Goal: Task Accomplishment & Management: Use online tool/utility

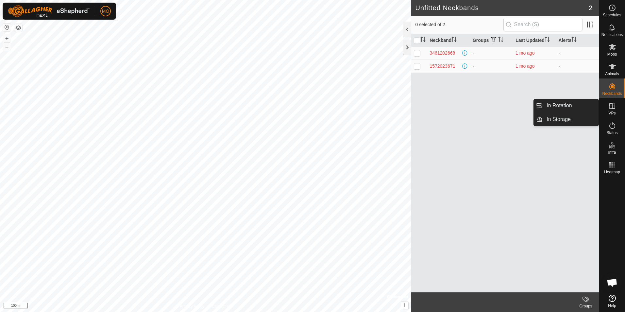
click at [614, 106] on icon at bounding box center [612, 106] width 6 height 6
click at [616, 110] on es-virtualpaddocks-svg-icon at bounding box center [612, 106] width 12 height 10
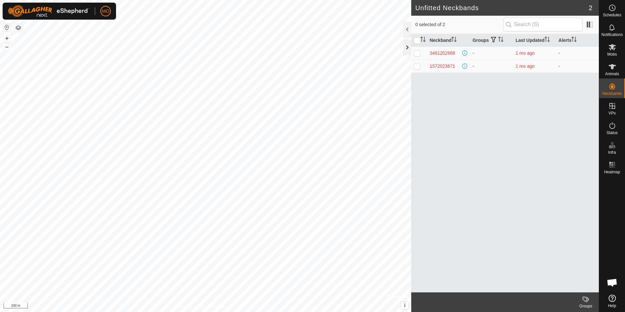
click at [408, 46] on div at bounding box center [407, 48] width 8 height 16
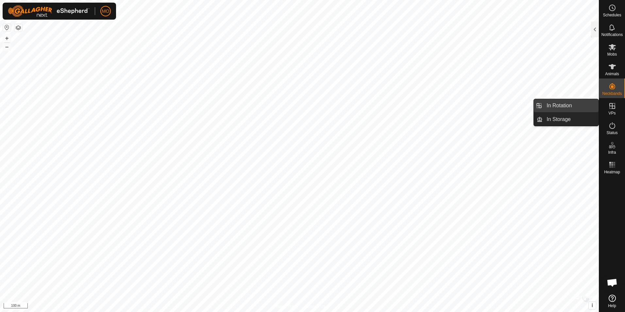
click at [563, 106] on link "In Rotation" at bounding box center [570, 105] width 56 height 13
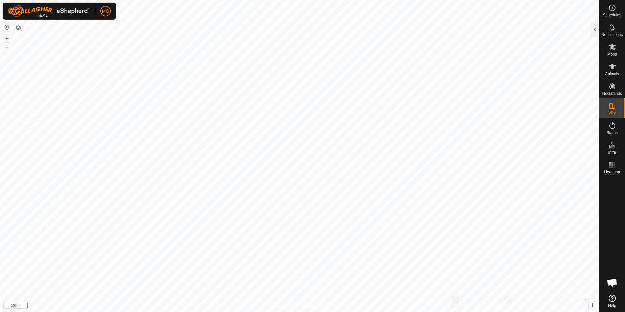
click at [593, 25] on div at bounding box center [595, 30] width 8 height 16
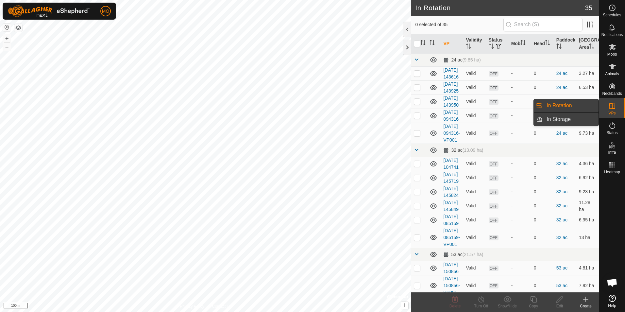
click at [567, 119] on link "In Storage" at bounding box center [570, 119] width 56 height 13
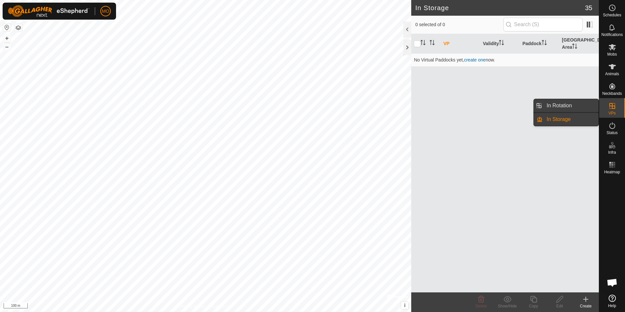
click at [570, 107] on link "In Rotation" at bounding box center [570, 105] width 56 height 13
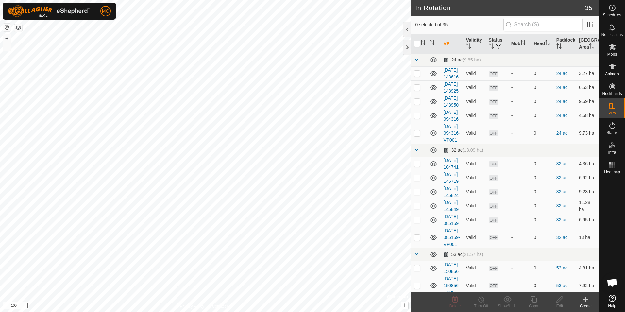
click at [584, 299] on icon at bounding box center [585, 299] width 5 height 0
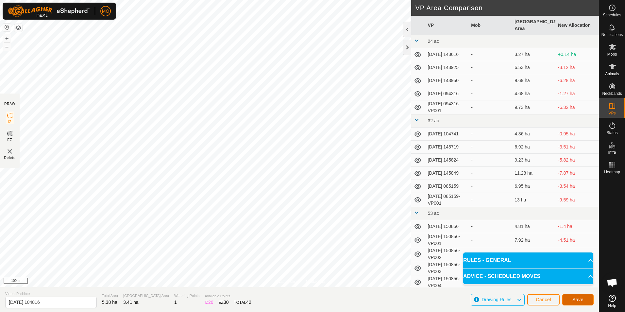
click at [579, 298] on span "Save" at bounding box center [577, 299] width 11 height 5
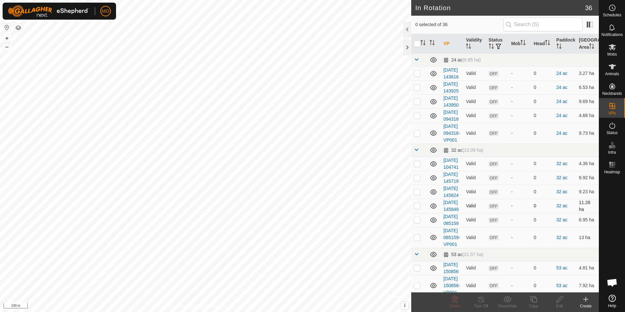
checkbox input "true"
click at [535, 302] on icon at bounding box center [533, 299] width 7 height 7
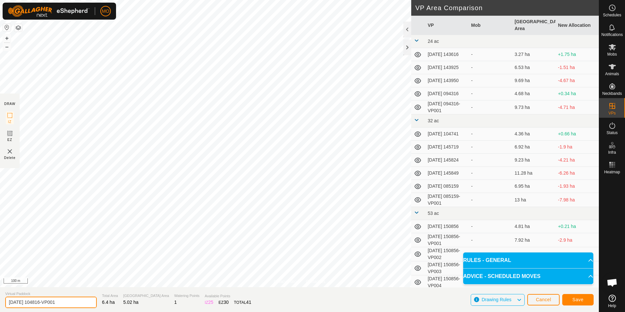
click at [29, 302] on input "2025-08-28 104816-VP001" at bounding box center [50, 301] width 91 height 11
type input "[DATE] 104816-VP001"
click at [583, 297] on span "Save" at bounding box center [577, 299] width 11 height 5
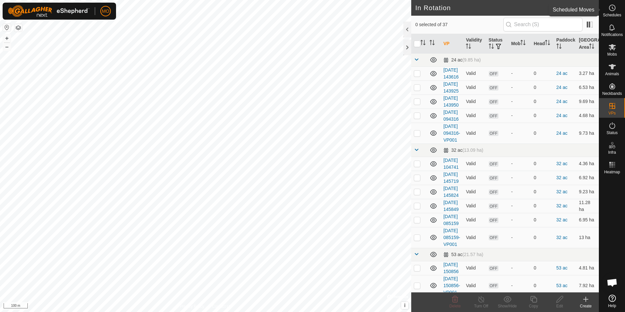
click at [610, 9] on icon at bounding box center [612, 8] width 8 height 8
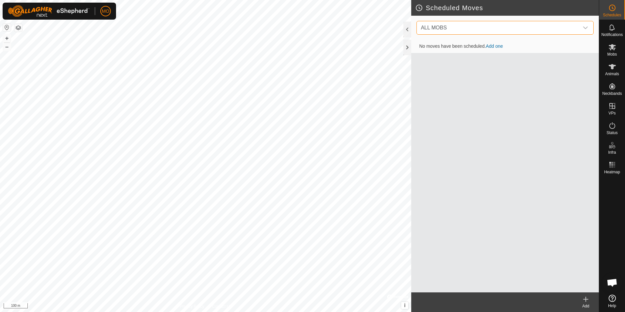
click at [554, 22] on span "ALL MOBS" at bounding box center [498, 27] width 161 height 13
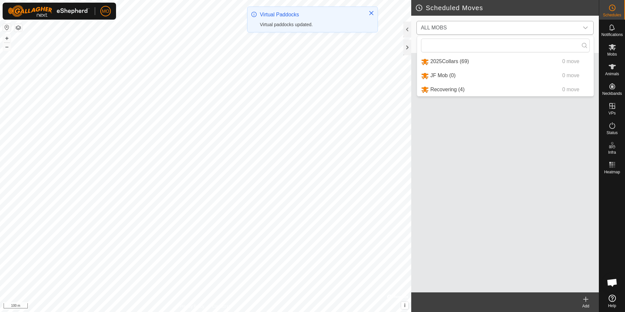
click at [477, 61] on li "2025Collars (69) 0 move" at bounding box center [505, 61] width 176 height 13
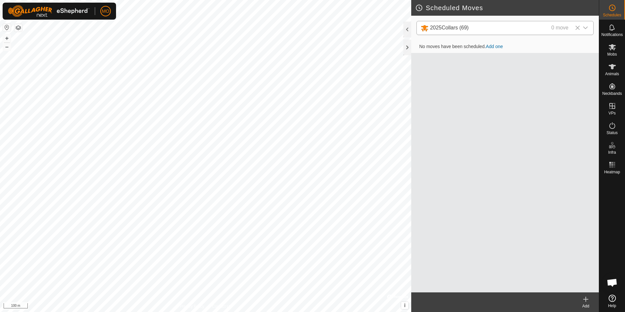
click at [587, 303] on div "Add" at bounding box center [585, 306] width 26 height 6
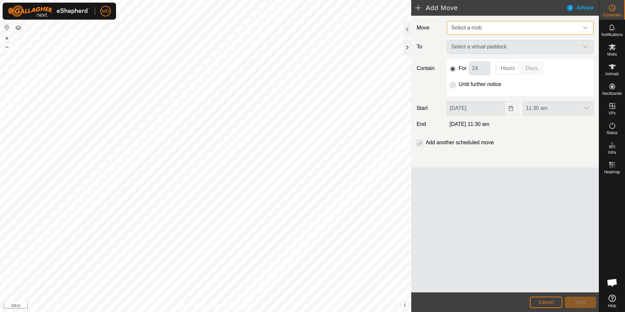
click at [515, 27] on span "Select a mob" at bounding box center [513, 27] width 130 height 13
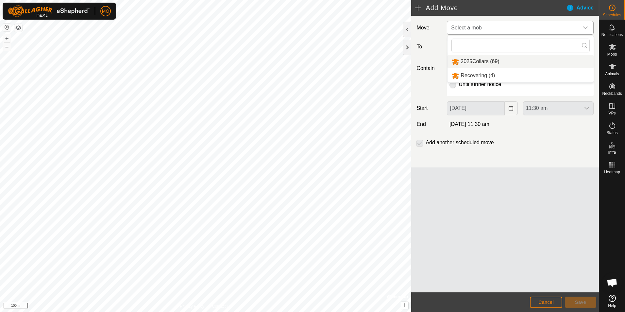
click at [488, 63] on li "2025Collars (69)" at bounding box center [520, 61] width 146 height 13
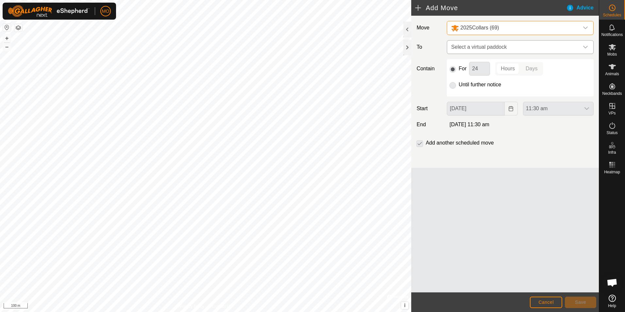
click at [507, 46] on span "Select a virtual paddock" at bounding box center [513, 47] width 130 height 13
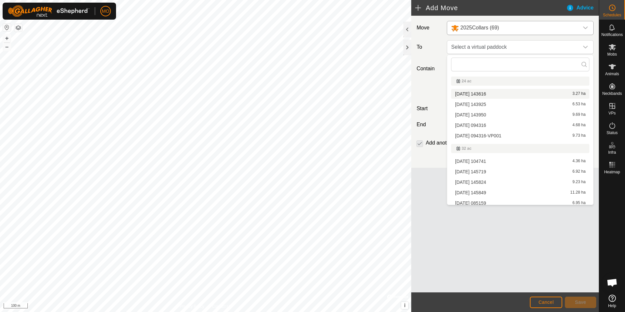
click at [437, 226] on div "Move 2025Collars (69) To Select a virtual paddock Contain For 24 Hours Days Unt…" at bounding box center [505, 154] width 188 height 276
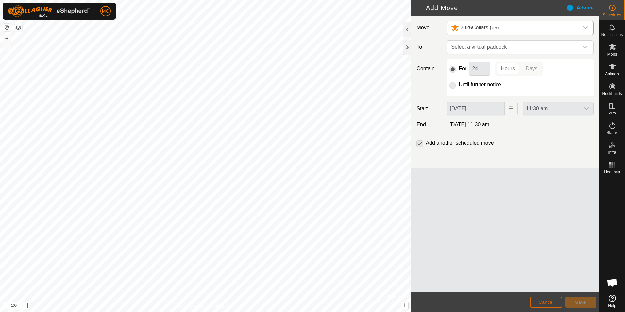
click at [554, 302] on button "Cancel" at bounding box center [546, 301] width 32 height 11
